Goal: Participate in discussion

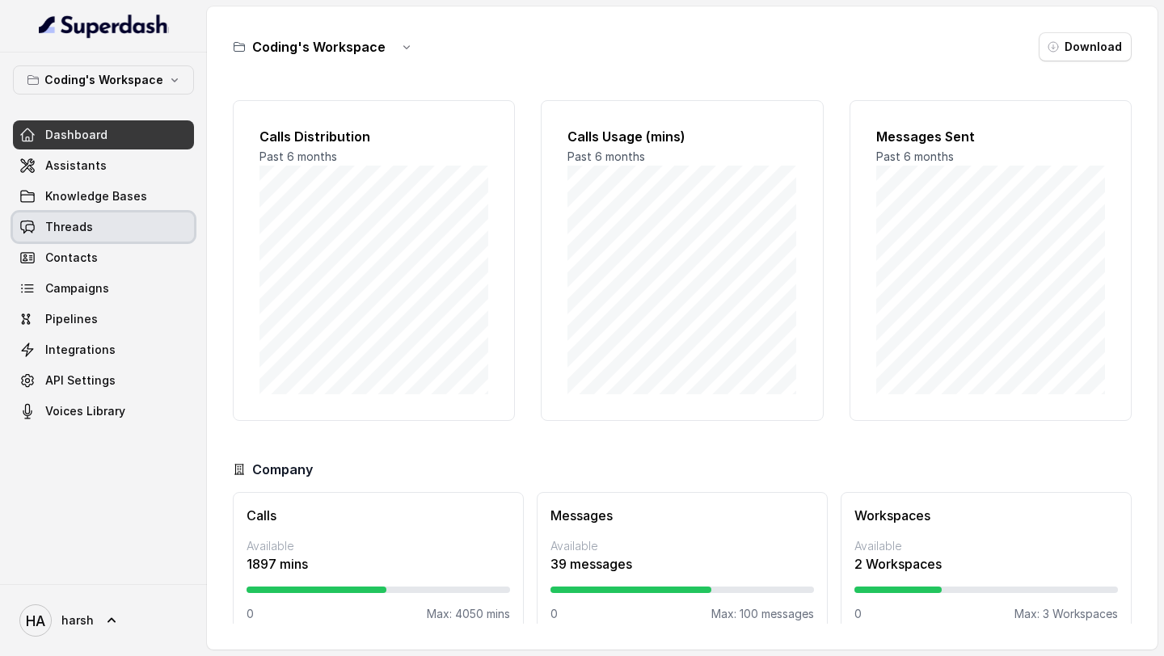
click at [95, 228] on link "Threads" at bounding box center [103, 227] width 181 height 29
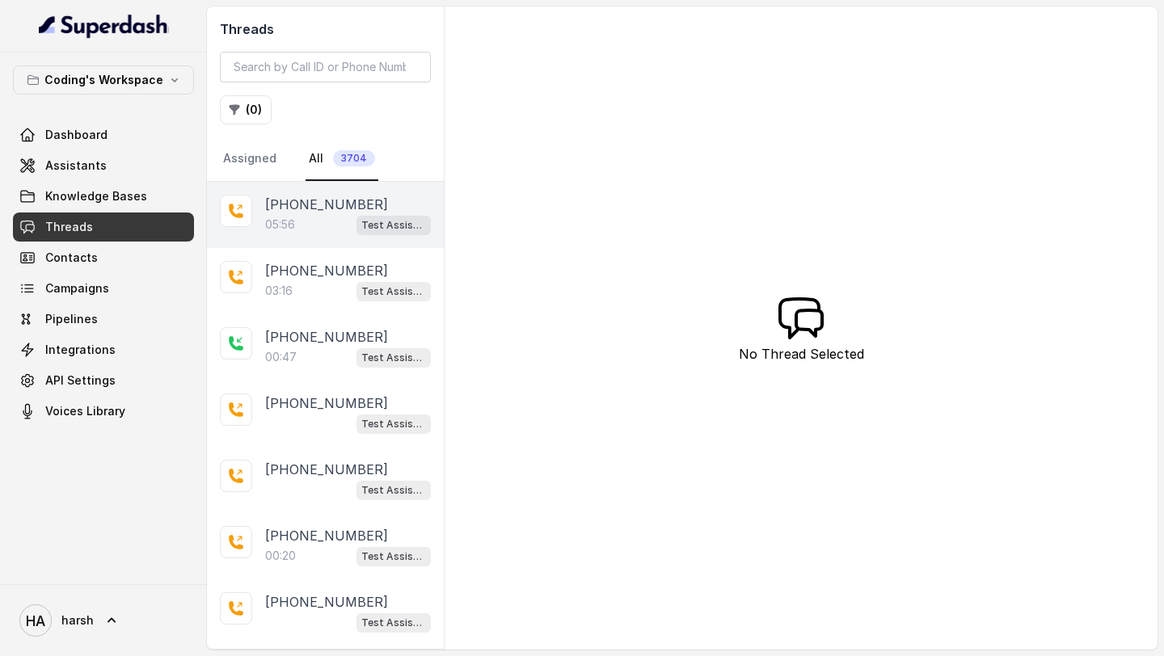
click at [332, 230] on div "05:56 Test Assistant-3" at bounding box center [348, 224] width 166 height 21
